Goal: Transaction & Acquisition: Book appointment/travel/reservation

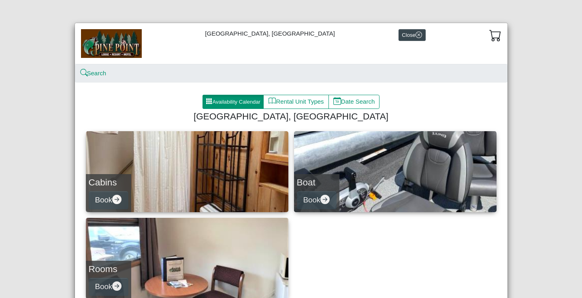
click at [234, 98] on button "Availability Calendar" at bounding box center [234, 102] width 62 height 15
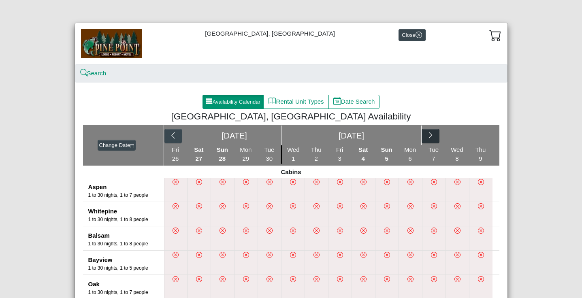
click at [433, 134] on icon "chevron right" at bounding box center [431, 136] width 8 height 8
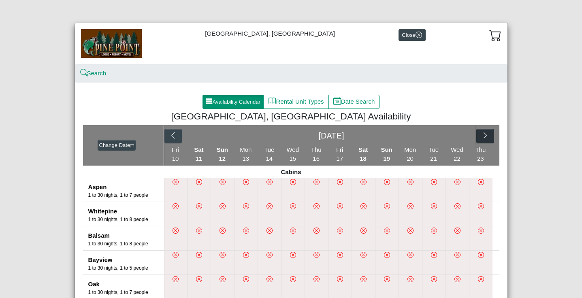
click at [486, 133] on icon "chevron right" at bounding box center [486, 136] width 8 height 8
click at [431, 136] on icon "chevron right" at bounding box center [431, 136] width 8 height 8
click at [482, 135] on icon "chevron right" at bounding box center [486, 136] width 8 height 8
click at [432, 135] on icon "chevron right" at bounding box center [431, 136] width 8 height 8
click at [482, 137] on icon "chevron right" at bounding box center [486, 136] width 8 height 8
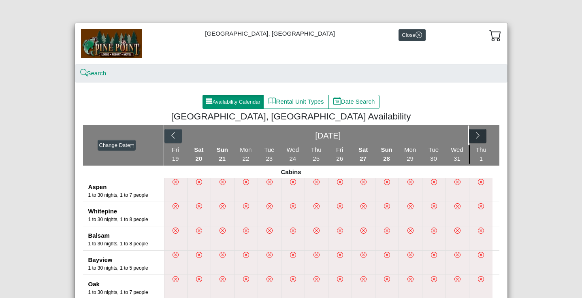
click at [482, 137] on button "button" at bounding box center [477, 136] width 17 height 15
click at [480, 137] on button "button" at bounding box center [484, 136] width 17 height 15
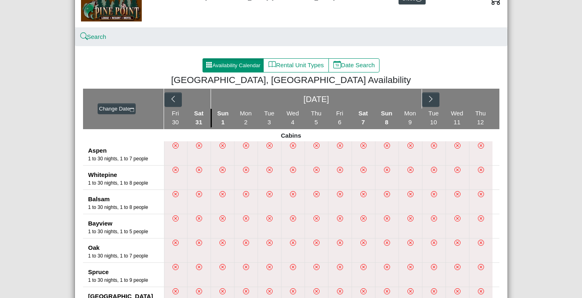
scroll to position [21, 0]
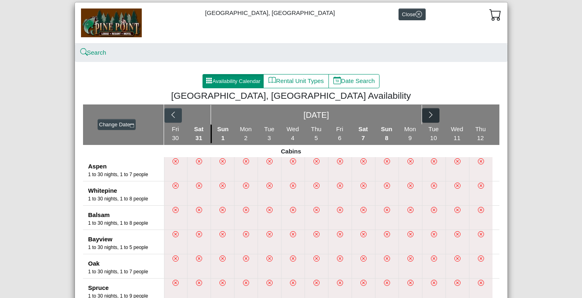
click at [428, 117] on icon "chevron right" at bounding box center [431, 115] width 8 height 8
click at [478, 114] on button "button" at bounding box center [484, 115] width 17 height 15
click at [436, 113] on button "button" at bounding box center [430, 115] width 17 height 15
click at [483, 116] on icon "chevron right" at bounding box center [486, 115] width 8 height 8
click at [431, 117] on icon "chevron right" at bounding box center [431, 115] width 8 height 8
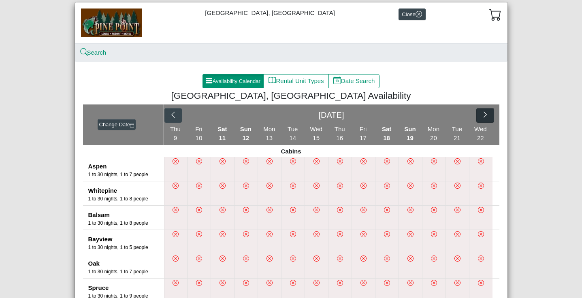
click at [482, 119] on icon "chevron right" at bounding box center [486, 115] width 8 height 8
click at [436, 115] on button "button" at bounding box center [430, 115] width 17 height 15
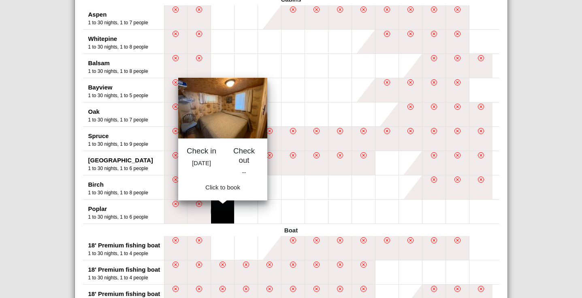
scroll to position [173, 0]
click at [219, 210] on button at bounding box center [222, 212] width 23 height 24
click at [223, 214] on button at bounding box center [222, 212] width 23 height 24
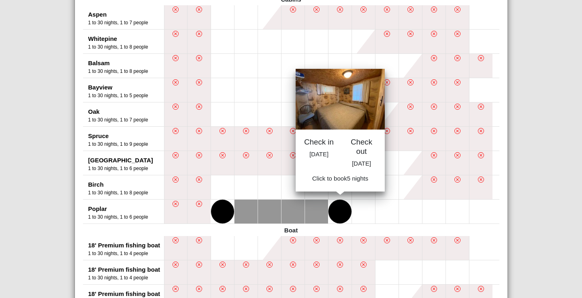
click at [336, 220] on button at bounding box center [340, 212] width 23 height 24
click at [337, 184] on span "Book 5 night s" at bounding box center [340, 180] width 37 height 7
select select "*"
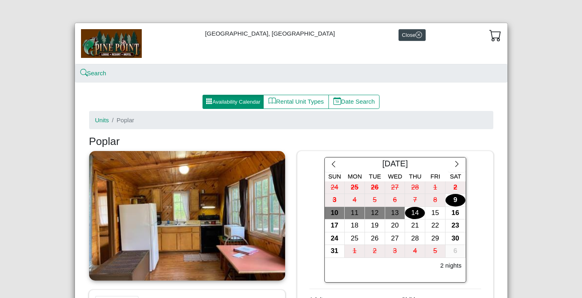
click at [230, 101] on button "Availability Calendar" at bounding box center [234, 102] width 62 height 15
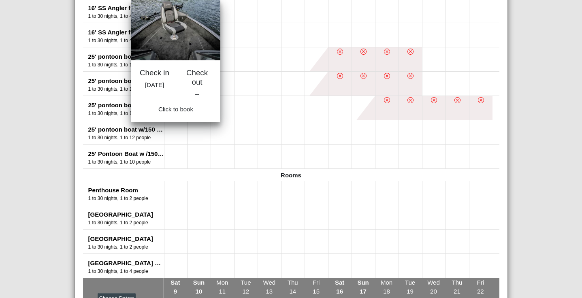
scroll to position [557, 0]
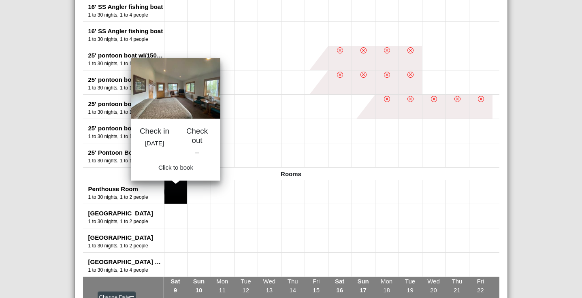
click at [178, 190] on button at bounding box center [175, 192] width 23 height 24
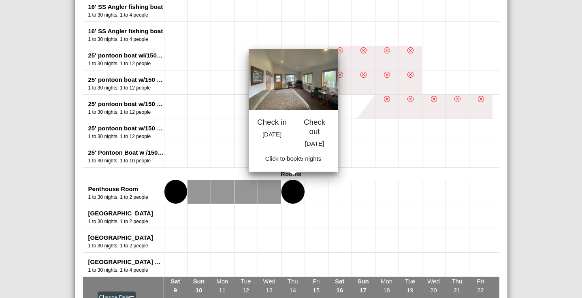
click at [286, 192] on button at bounding box center [293, 192] width 23 height 24
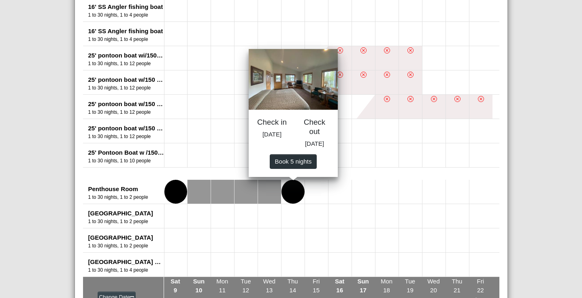
click at [288, 164] on span "Book 5 night s" at bounding box center [293, 161] width 37 height 7
select select "*"
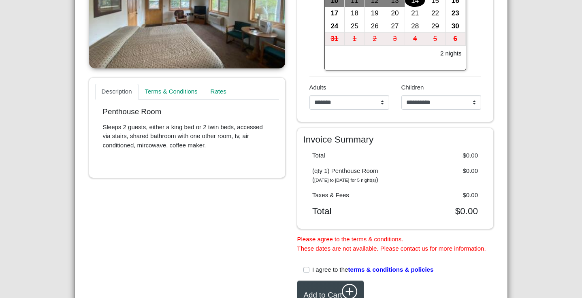
scroll to position [205, 0]
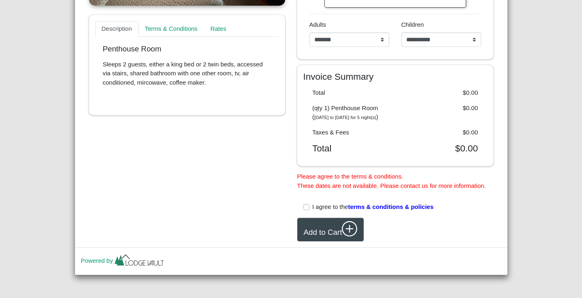
click at [312, 208] on label "I agree to the terms & conditions & policies" at bounding box center [372, 207] width 121 height 9
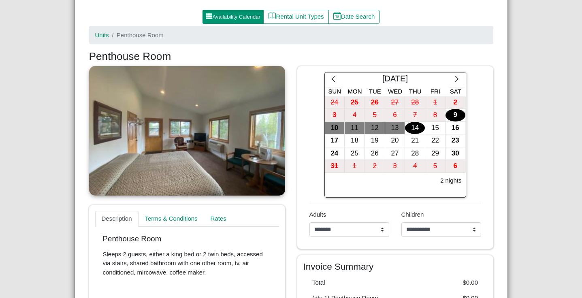
scroll to position [83, 0]
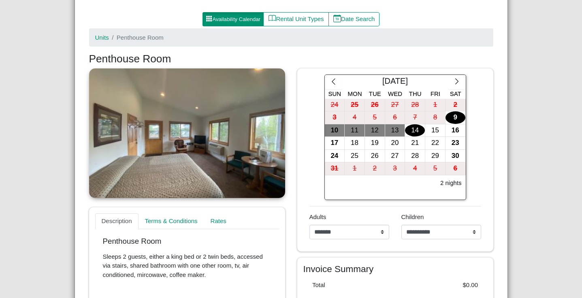
click at [233, 16] on button "Availability Calendar" at bounding box center [234, 19] width 62 height 15
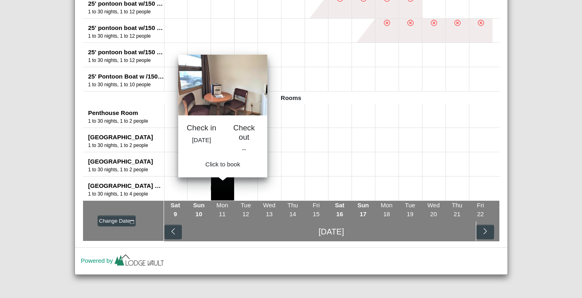
scroll to position [632, 0]
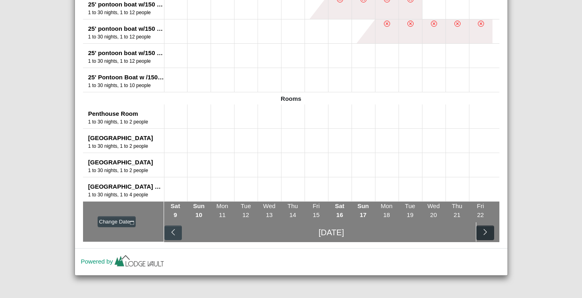
click at [489, 232] on button "button" at bounding box center [484, 233] width 17 height 15
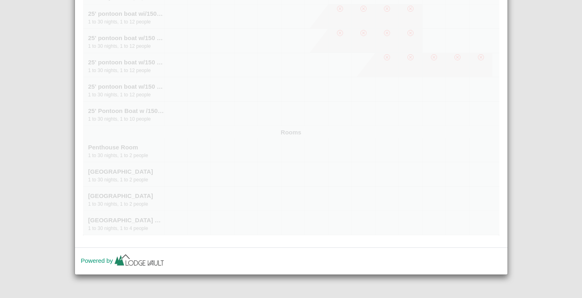
scroll to position [598, 0]
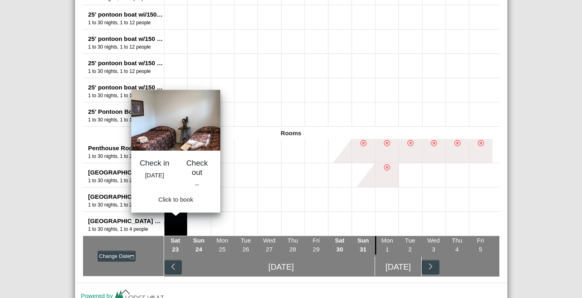
click at [173, 215] on button at bounding box center [175, 224] width 23 height 24
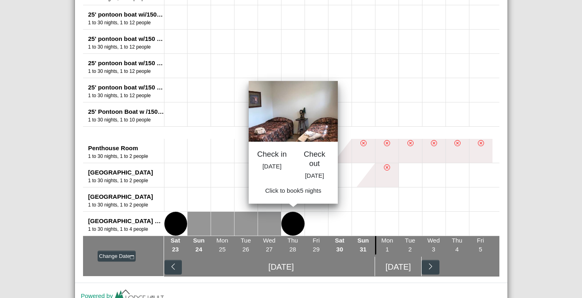
click at [289, 220] on button at bounding box center [293, 224] width 23 height 24
click at [288, 196] on span "Book 5 night s" at bounding box center [293, 193] width 37 height 7
select select "*"
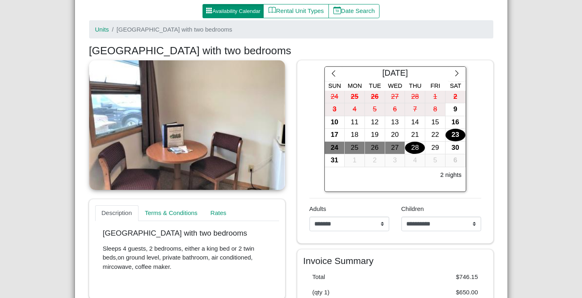
scroll to position [88, 0]
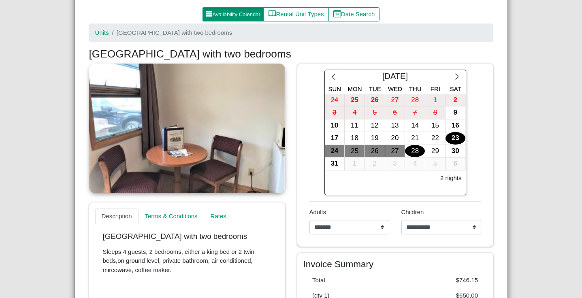
click at [230, 132] on link at bounding box center [187, 129] width 196 height 130
click at [99, 32] on link "Units" at bounding box center [102, 32] width 14 height 7
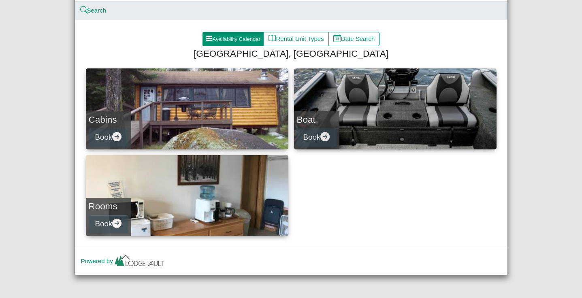
scroll to position [62, 0]
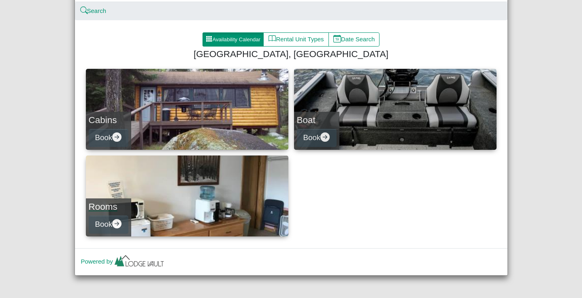
click at [235, 177] on link "Rooms Book" at bounding box center [187, 196] width 203 height 81
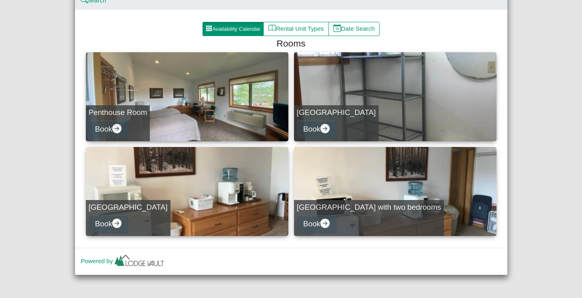
scroll to position [73, 0]
click at [356, 179] on link "[GEOGRAPHIC_DATA] with two bedrooms Book" at bounding box center [395, 191] width 203 height 89
select select "*"
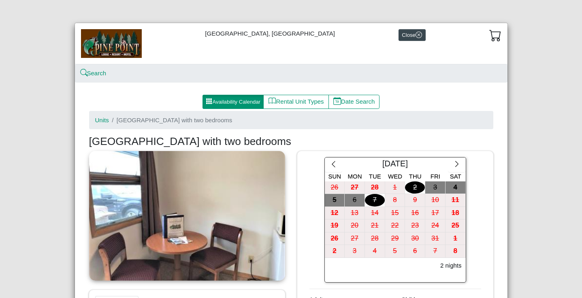
click at [98, 48] on img at bounding box center [111, 43] width 61 height 28
click at [416, 34] on icon "x circle" at bounding box center [419, 35] width 6 height 6
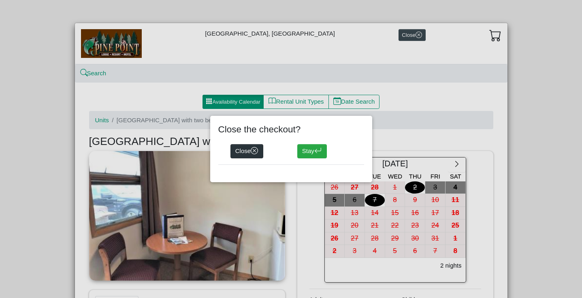
click at [250, 152] on button "Close" at bounding box center [246, 151] width 33 height 15
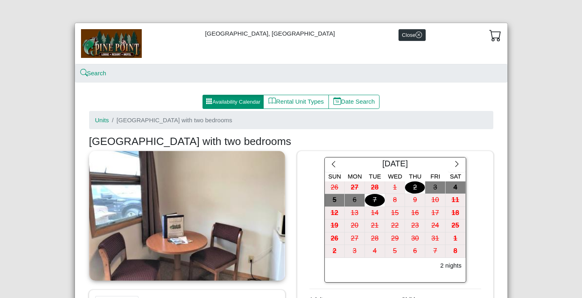
click at [399, 36] on button "Close" at bounding box center [412, 35] width 27 height 12
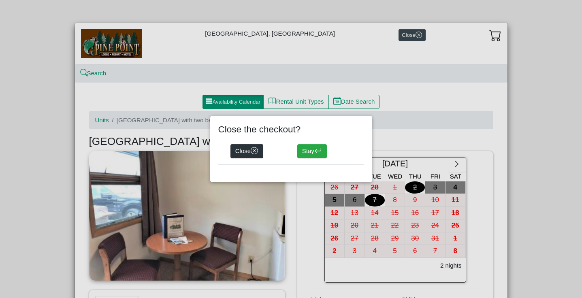
click at [255, 150] on icon "x circle" at bounding box center [255, 151] width 8 height 8
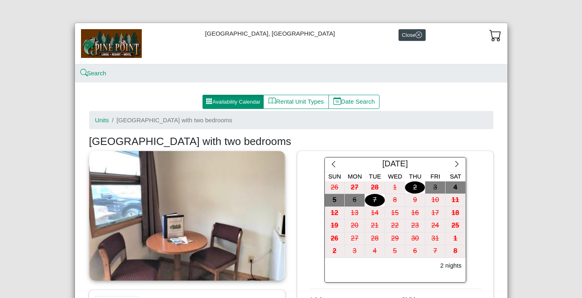
click at [494, 8] on div "**********" at bounding box center [291, 149] width 582 height 298
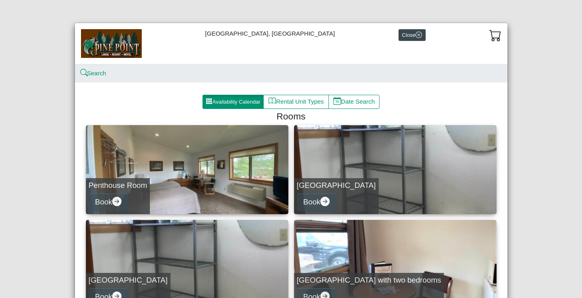
click at [91, 36] on img at bounding box center [111, 43] width 61 height 28
click at [102, 71] on link "Search" at bounding box center [94, 73] width 26 height 7
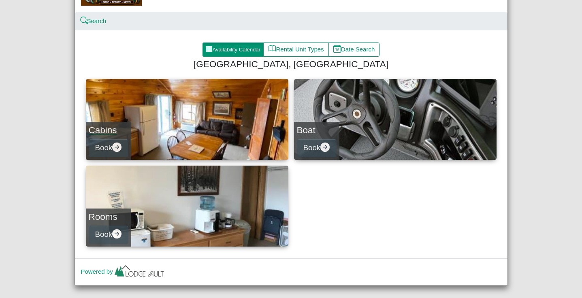
scroll to position [55, 0]
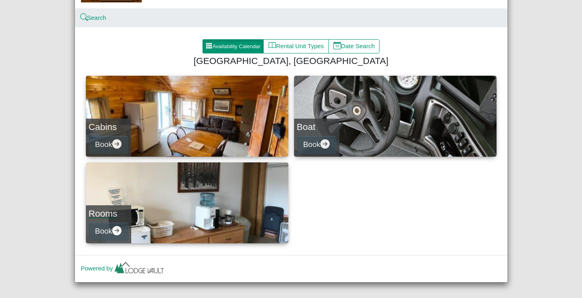
click at [215, 199] on link "Rooms Book" at bounding box center [187, 202] width 203 height 81
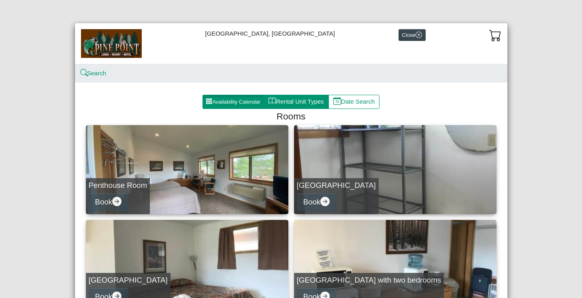
click at [302, 99] on button "Rental Unit Types" at bounding box center [295, 102] width 65 height 15
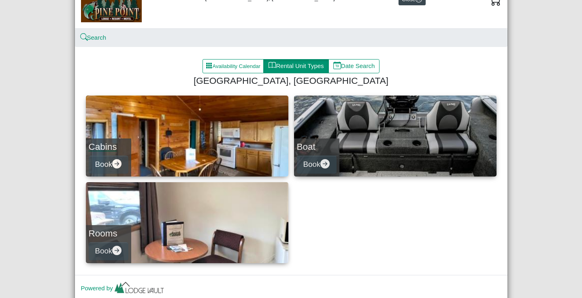
scroll to position [36, 0]
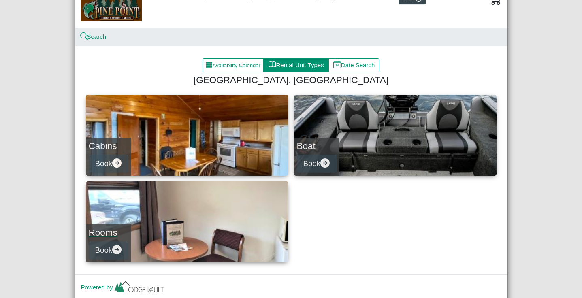
click at [188, 201] on link "Rooms Book" at bounding box center [187, 221] width 203 height 81
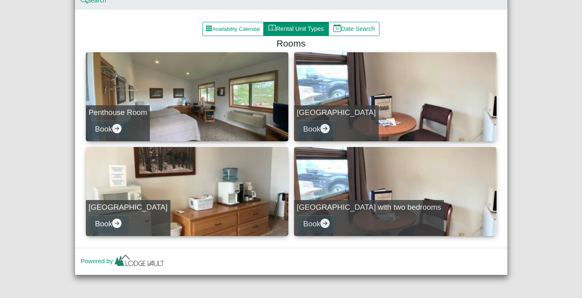
scroll to position [73, 0]
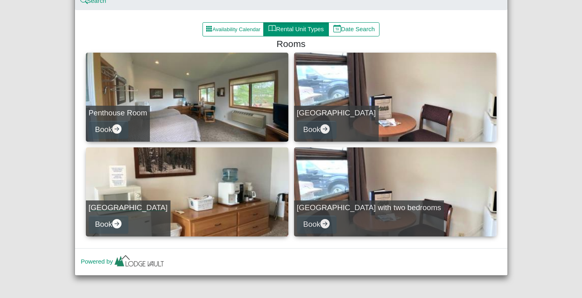
click at [216, 201] on link "[GEOGRAPHIC_DATA] Book" at bounding box center [187, 191] width 203 height 89
select select "*"
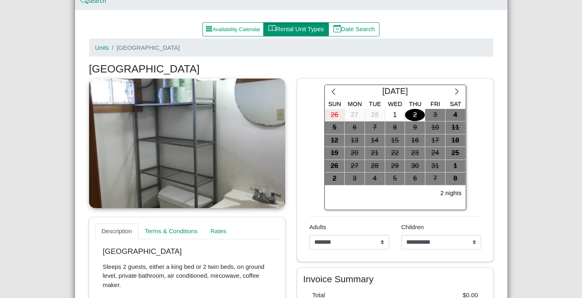
scroll to position [79, 0]
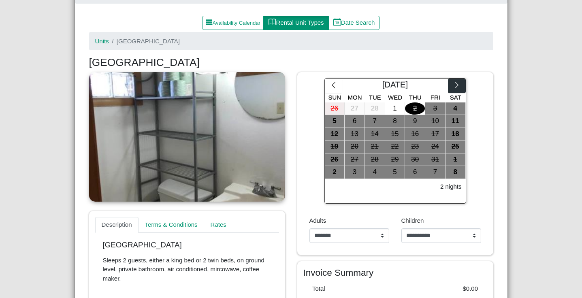
click at [455, 84] on icon "chevron right" at bounding box center [457, 85] width 8 height 8
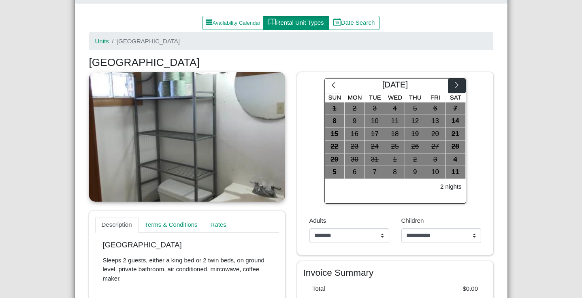
click at [455, 84] on icon "chevron right" at bounding box center [457, 85] width 8 height 8
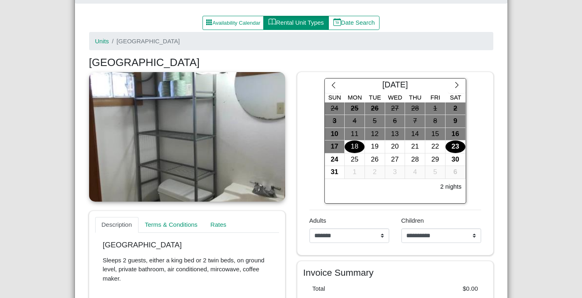
click at [460, 142] on div "23" at bounding box center [456, 147] width 20 height 13
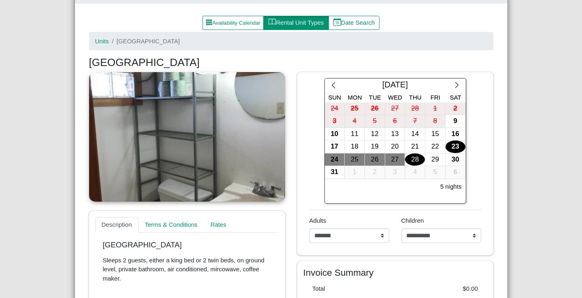
click at [414, 158] on div "28" at bounding box center [415, 160] width 20 height 13
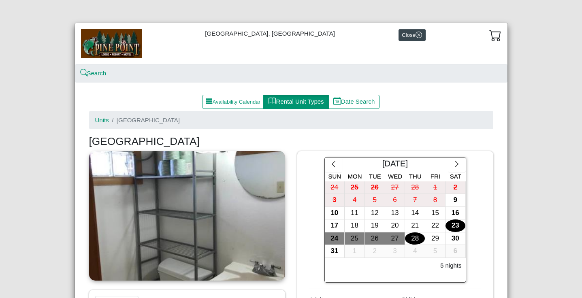
scroll to position [0, 0]
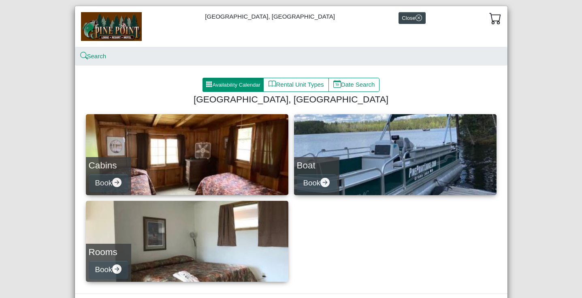
scroll to position [19, 0]
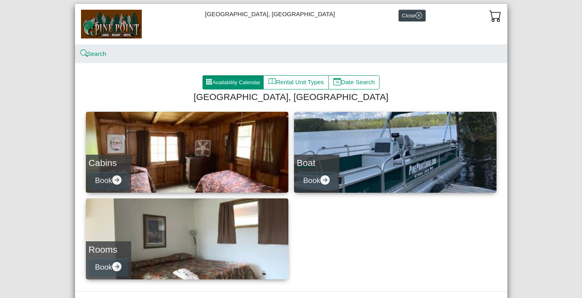
click at [368, 152] on link "Boat Book" at bounding box center [395, 152] width 203 height 81
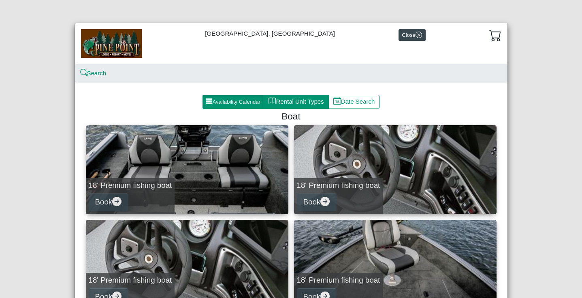
click at [282, 101] on button "Rental Unit Types" at bounding box center [295, 102] width 65 height 15
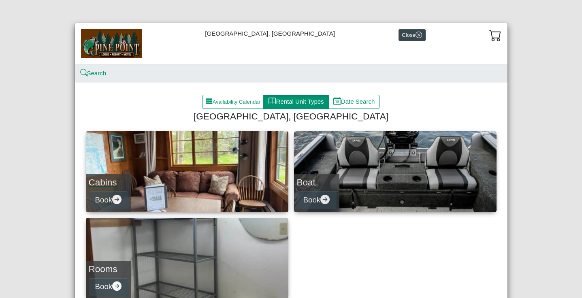
click at [199, 172] on link "Cabins Book" at bounding box center [187, 171] width 203 height 81
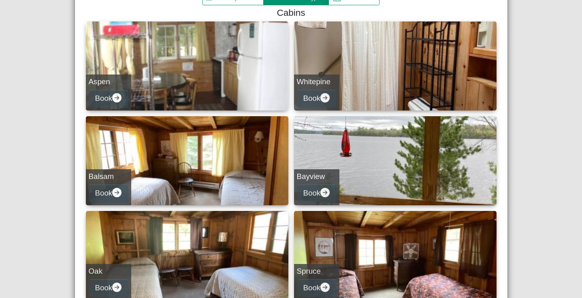
scroll to position [103, 0]
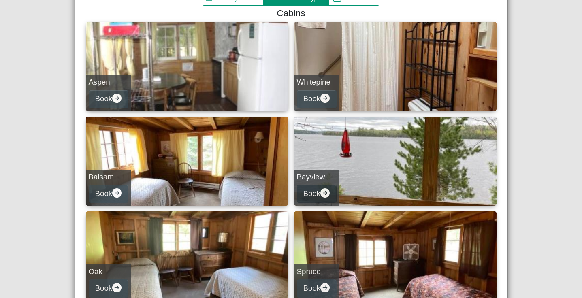
click at [325, 194] on icon "arrow right circle fill" at bounding box center [324, 192] width 9 height 9
select select "*"
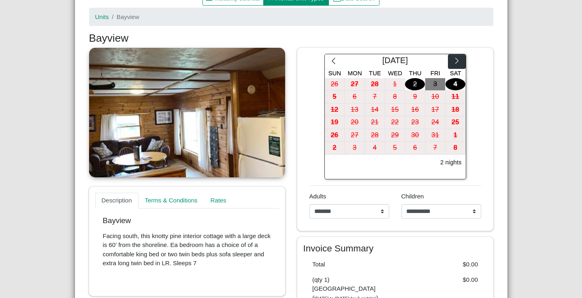
click at [456, 60] on icon "chevron right" at bounding box center [457, 61] width 8 height 8
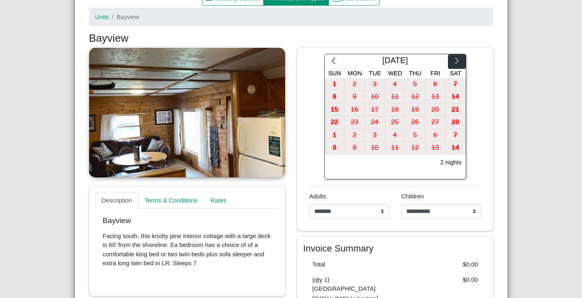
click at [456, 60] on icon "chevron right" at bounding box center [457, 61] width 8 height 8
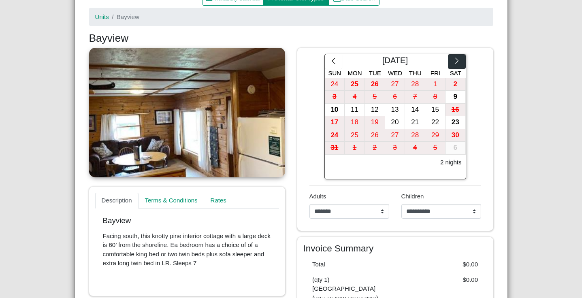
click at [456, 60] on icon "chevron right" at bounding box center [457, 61] width 8 height 8
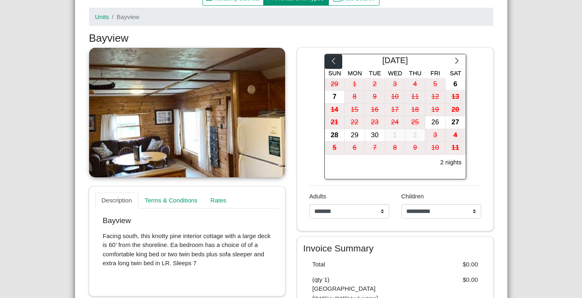
click at [332, 60] on icon "chevron left" at bounding box center [334, 61] width 8 height 8
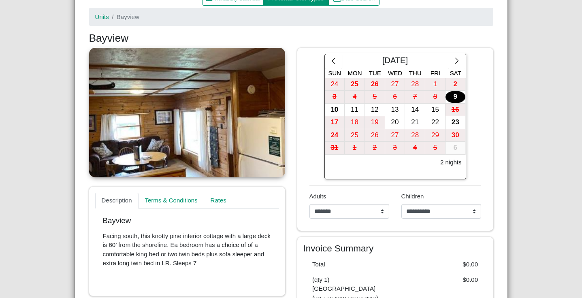
click at [453, 99] on div "9" at bounding box center [456, 97] width 20 height 13
click at [416, 106] on div "14" at bounding box center [415, 110] width 20 height 13
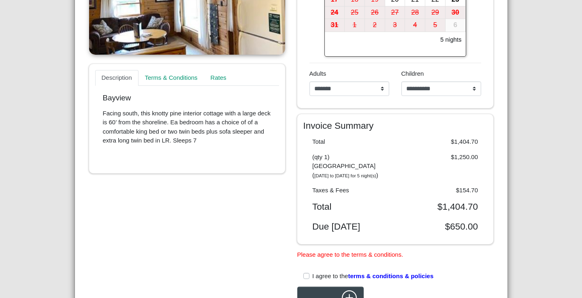
scroll to position [227, 0]
